Goal: Navigation & Orientation: Find specific page/section

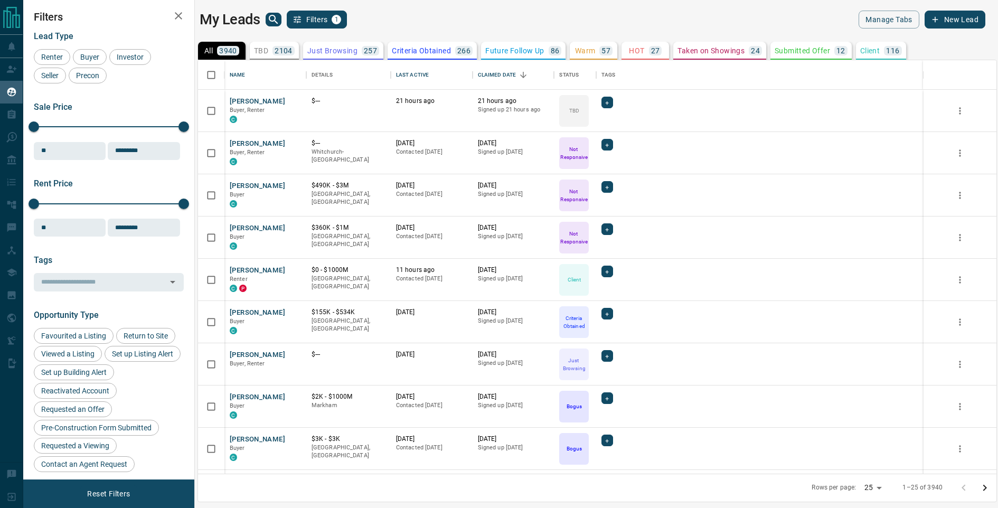
scroll to position [415, 799]
click at [413, 76] on div "Last Active" at bounding box center [412, 75] width 33 height 30
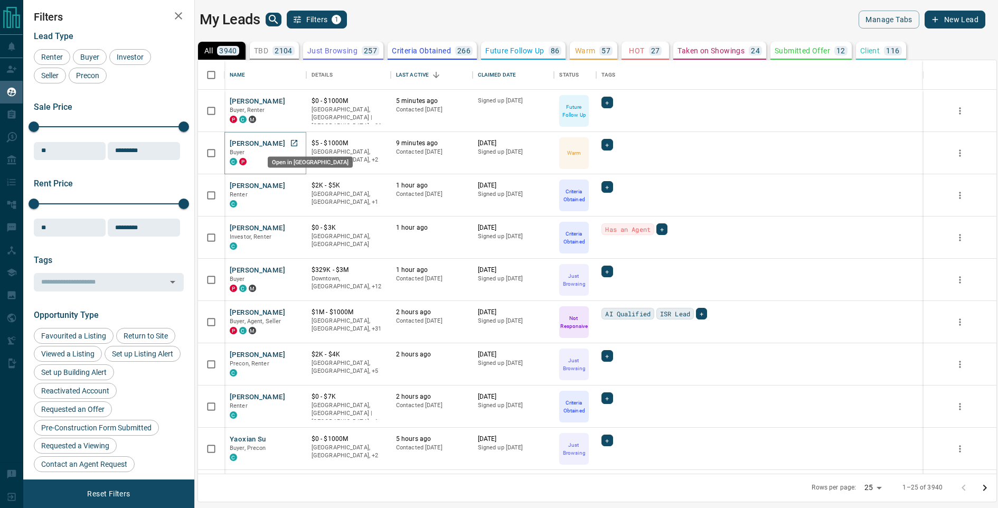
click at [290, 143] on icon "Open in New Tab" at bounding box center [294, 143] width 8 height 8
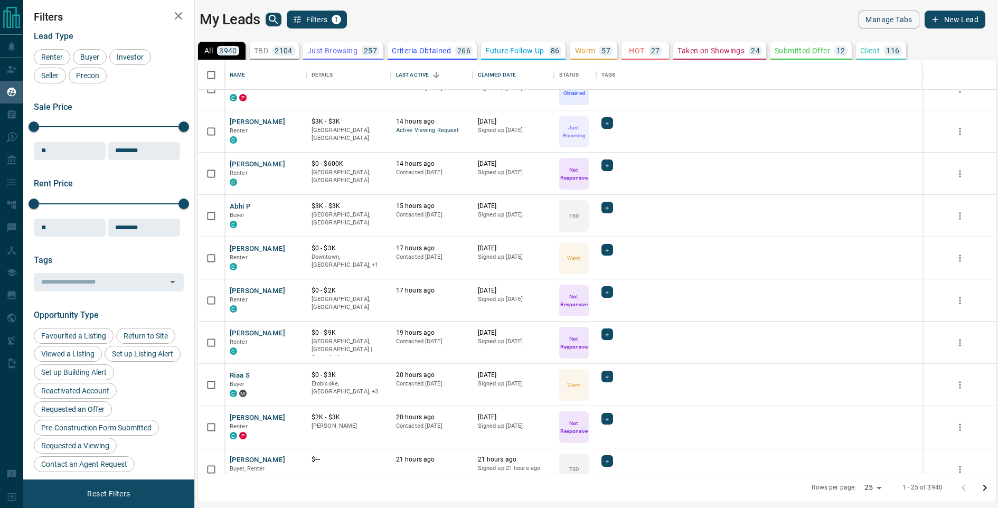
scroll to position [0, 0]
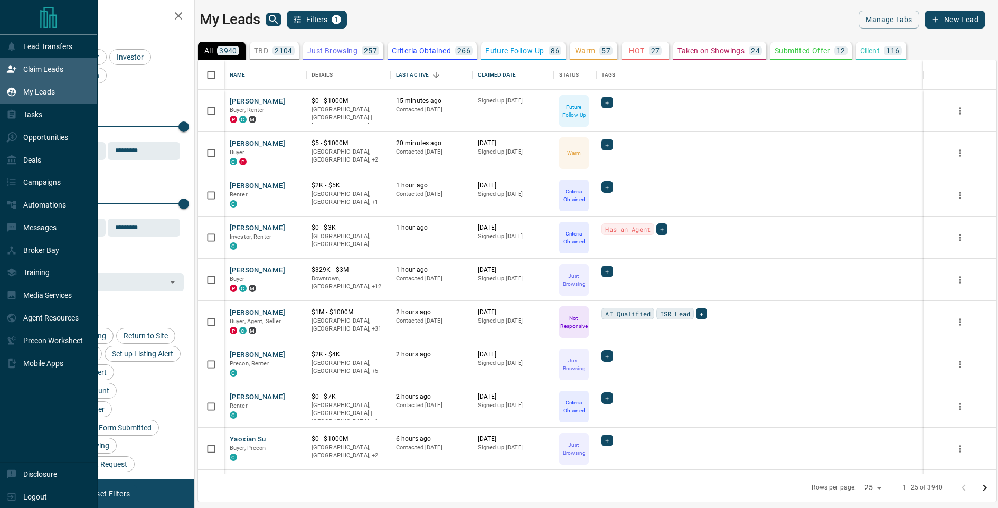
click at [10, 76] on div "Claim Leads" at bounding box center [34, 69] width 57 height 17
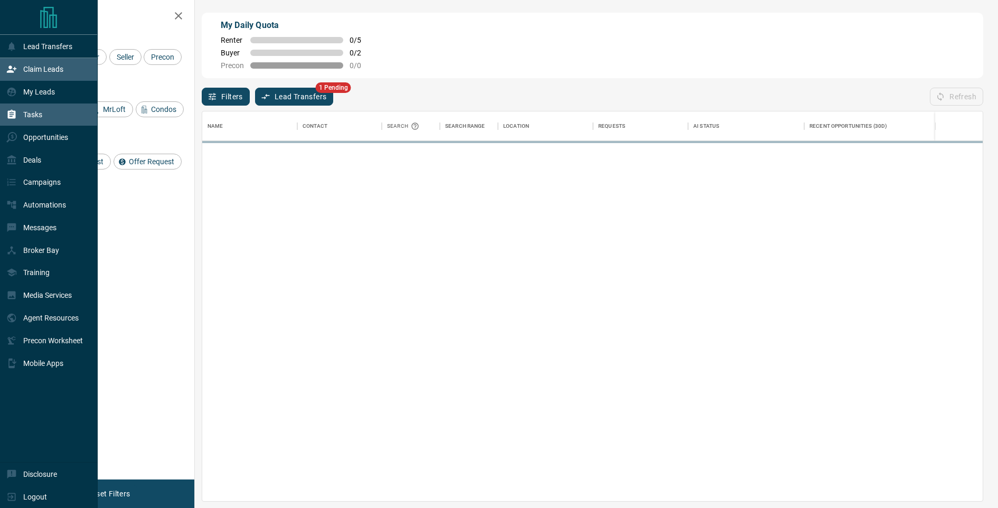
scroll to position [390, 781]
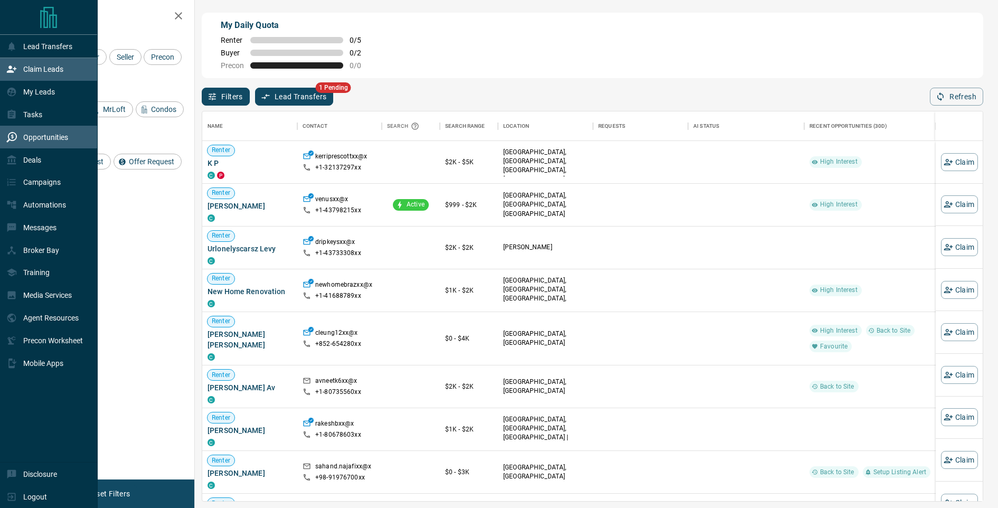
click at [44, 137] on p "Opportunities" at bounding box center [45, 137] width 45 height 8
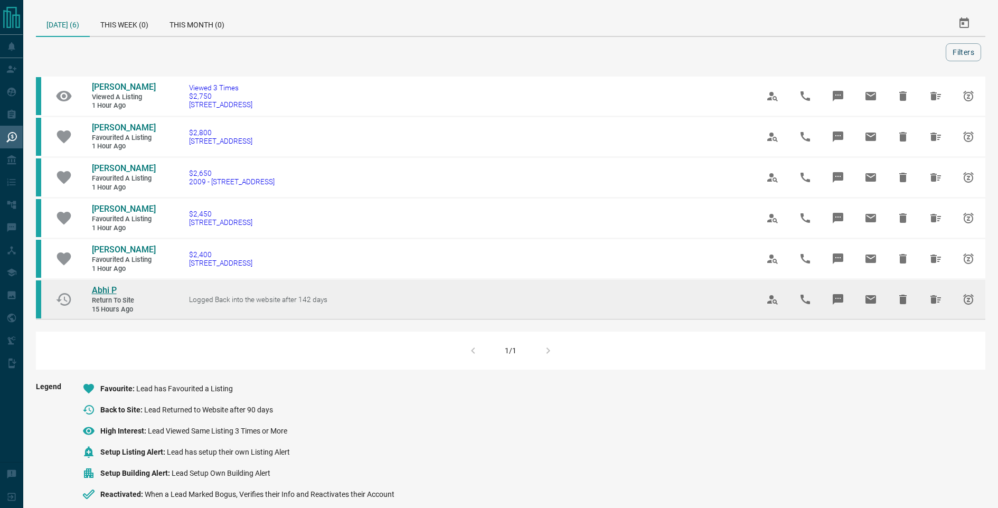
click at [109, 287] on span "Abhi P" at bounding box center [104, 290] width 25 height 10
